Goal: Task Accomplishment & Management: Use online tool/utility

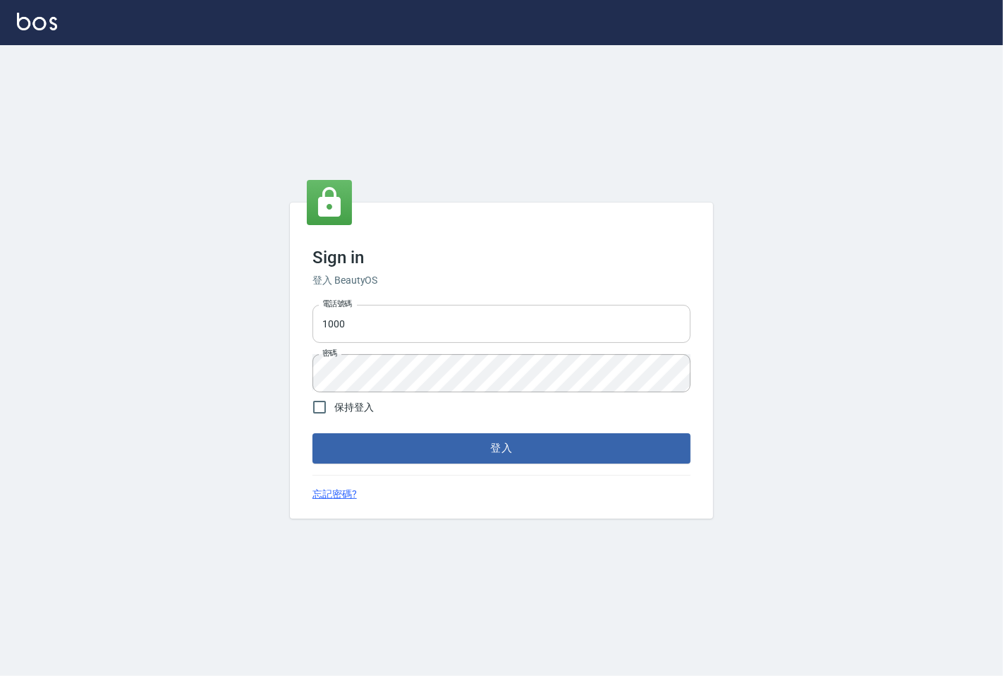
click at [380, 332] on input "1000" at bounding box center [502, 324] width 378 height 38
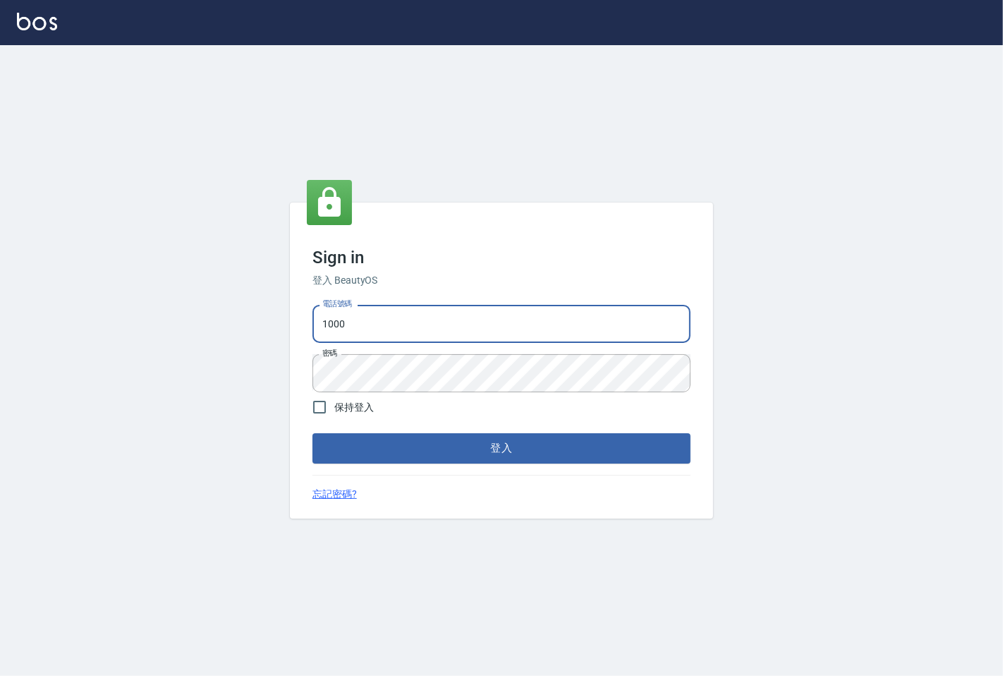
click at [380, 332] on input "1000" at bounding box center [502, 324] width 378 height 38
type input "25331148"
click at [419, 447] on button "登入" at bounding box center [502, 448] width 378 height 30
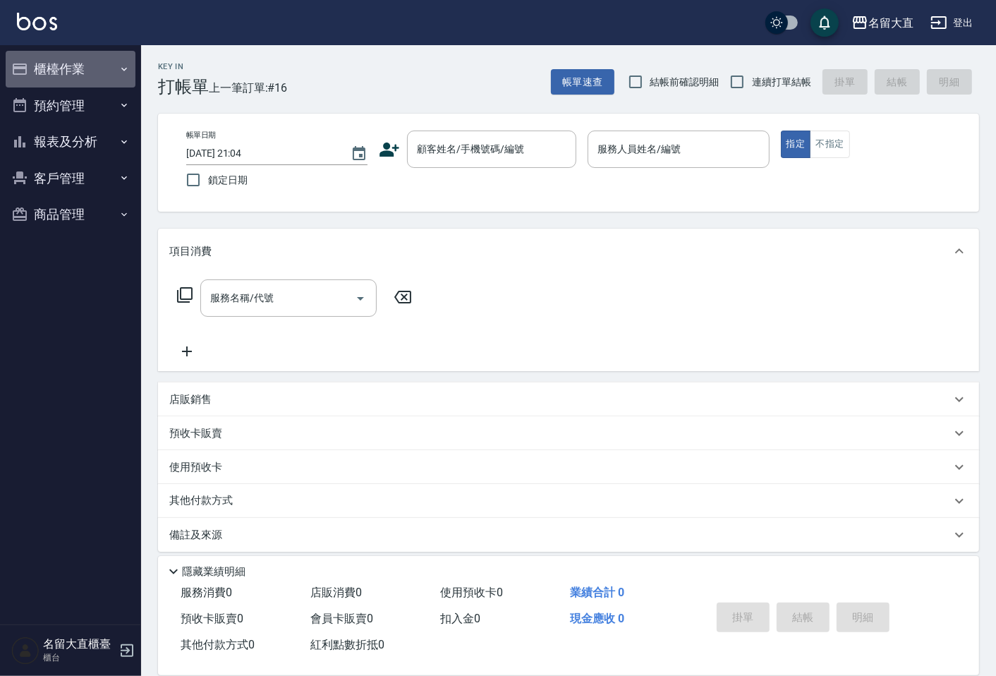
click at [83, 75] on button "櫃檯作業" at bounding box center [71, 69] width 130 height 37
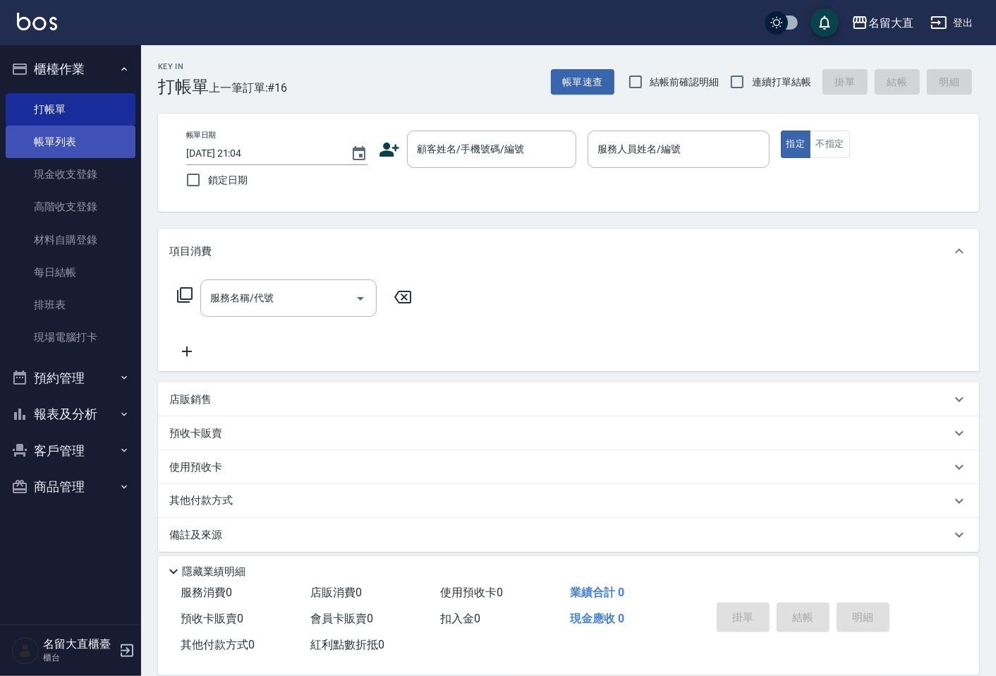
click at [76, 131] on link "帳單列表" at bounding box center [71, 142] width 130 height 32
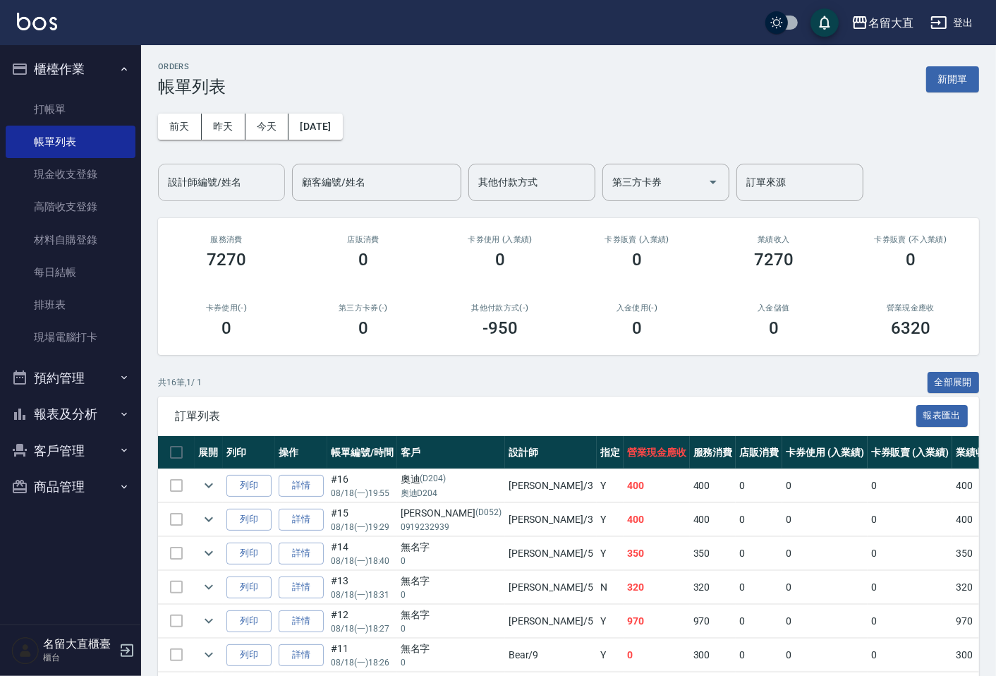
click at [195, 172] on input "設計師編號/姓名" at bounding box center [221, 182] width 114 height 25
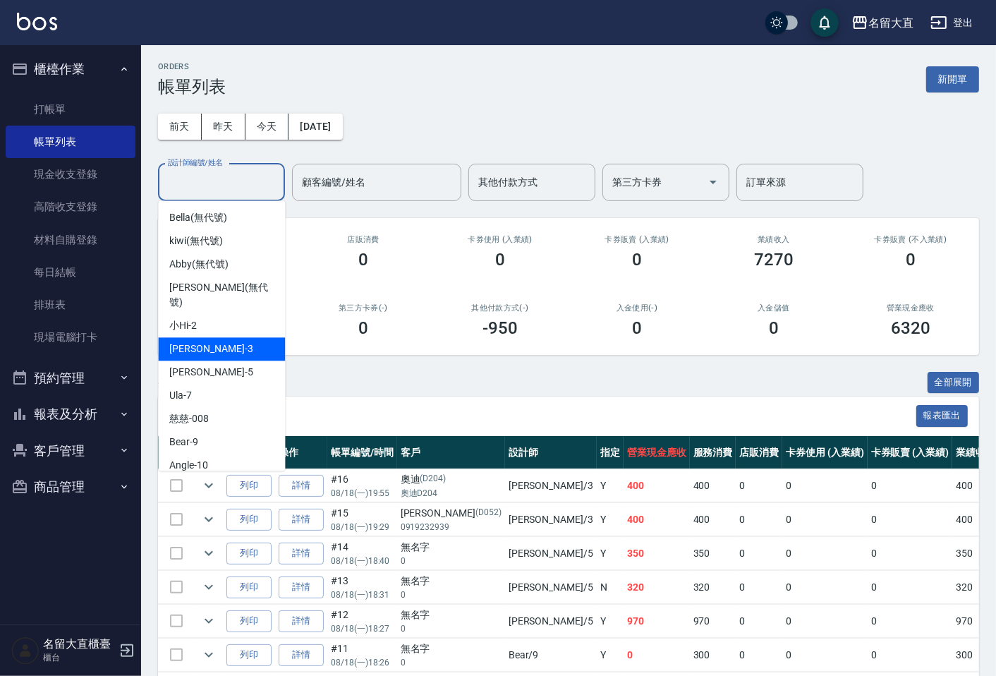
click at [174, 341] on span "[PERSON_NAME]3" at bounding box center [210, 348] width 83 height 15
type input "[PERSON_NAME]3"
